Goal: Information Seeking & Learning: Learn about a topic

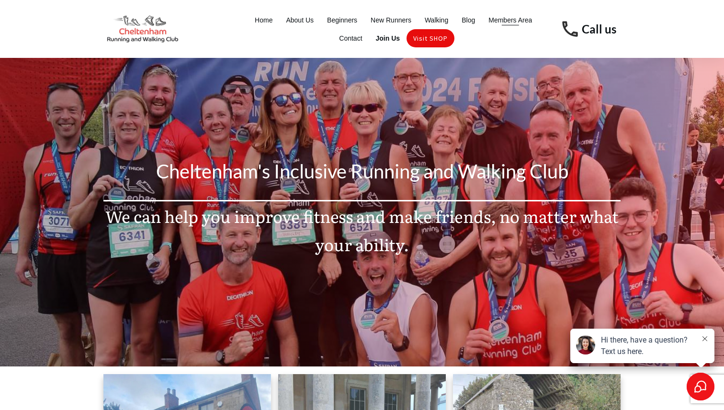
click at [506, 18] on span "Members Area" at bounding box center [511, 19] width 44 height 13
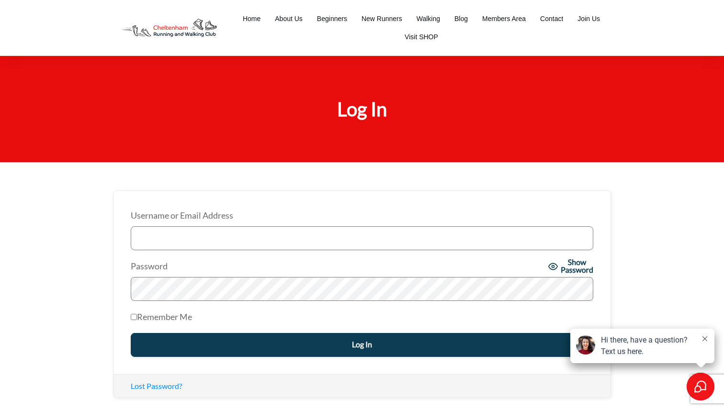
type input "hvidgen@gmail.com"
click at [343, 351] on input "Log In" at bounding box center [362, 345] width 463 height 24
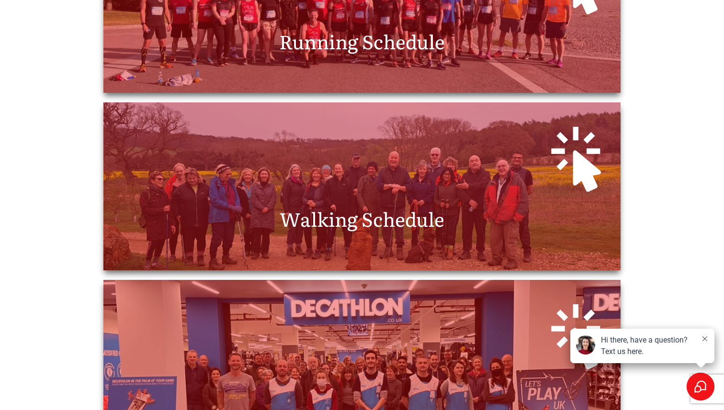
scroll to position [392, 0]
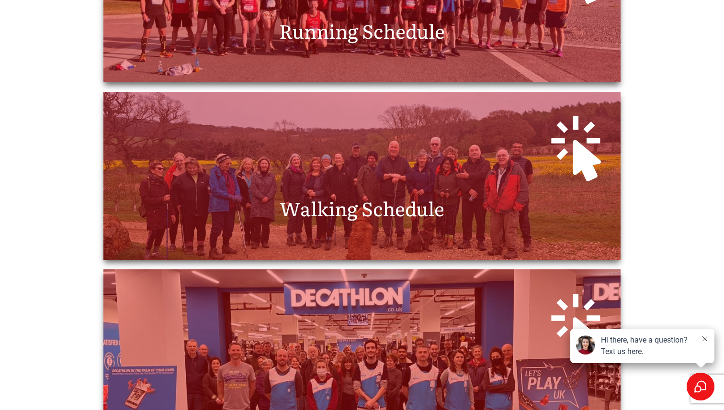
click at [410, 31] on span "Running Schedule" at bounding box center [362, 30] width 166 height 28
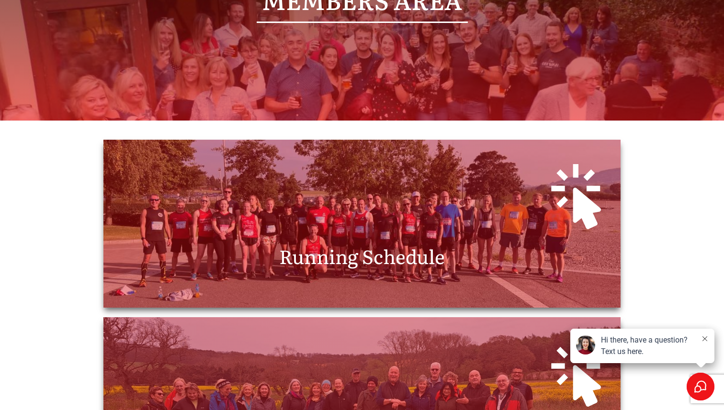
scroll to position [169, 0]
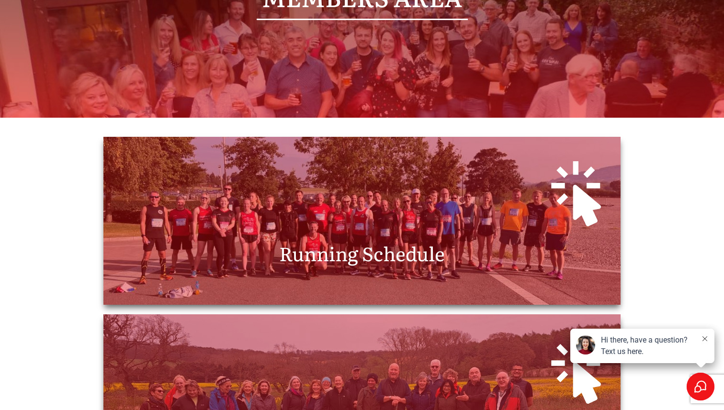
click at [393, 254] on span "Running Schedule" at bounding box center [362, 253] width 166 height 28
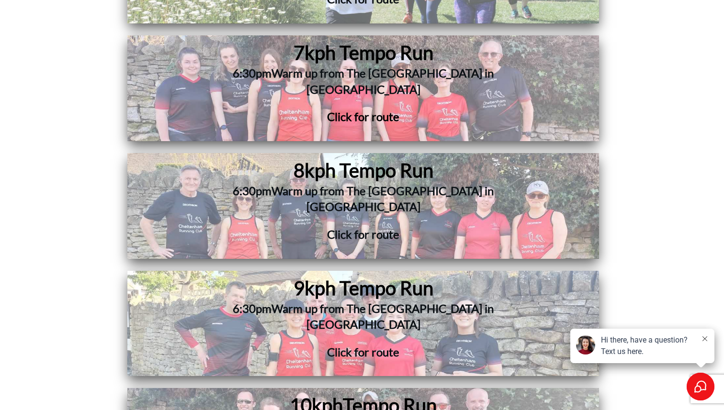
scroll to position [3389, 0]
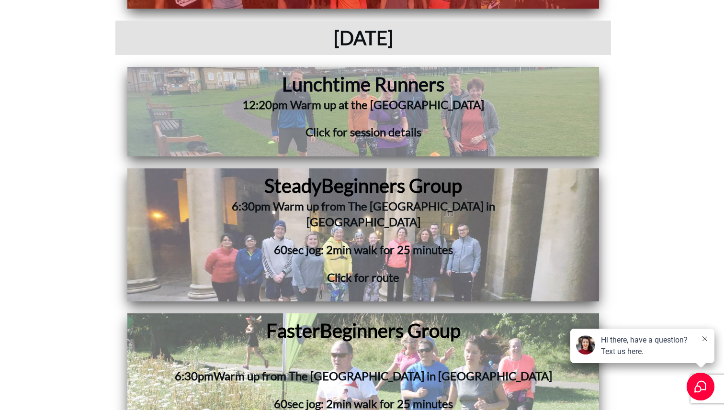
scroll to position [2945, 0]
